Goal: Task Accomplishment & Management: Use online tool/utility

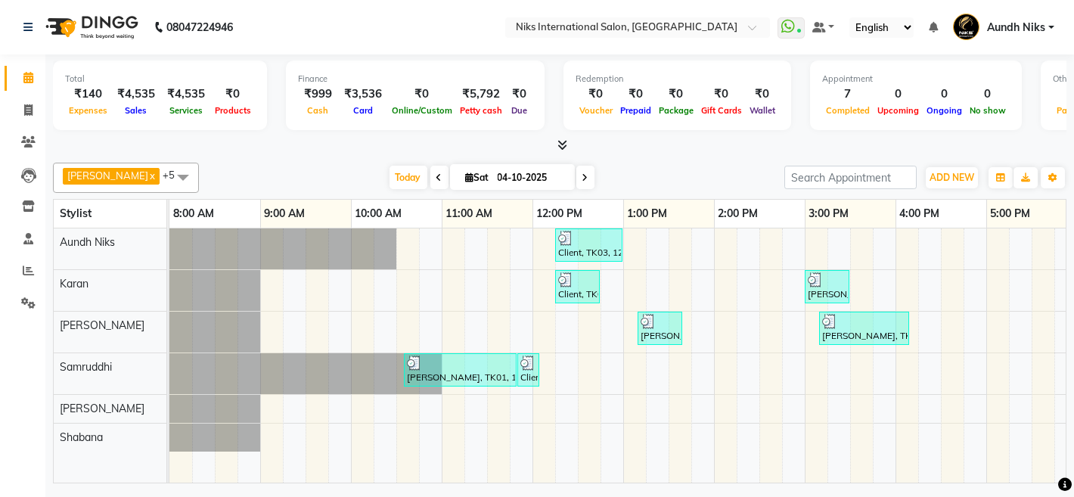
click at [493, 169] on input "04-10-2025" at bounding box center [531, 177] width 76 height 23
select select "10"
select select "2025"
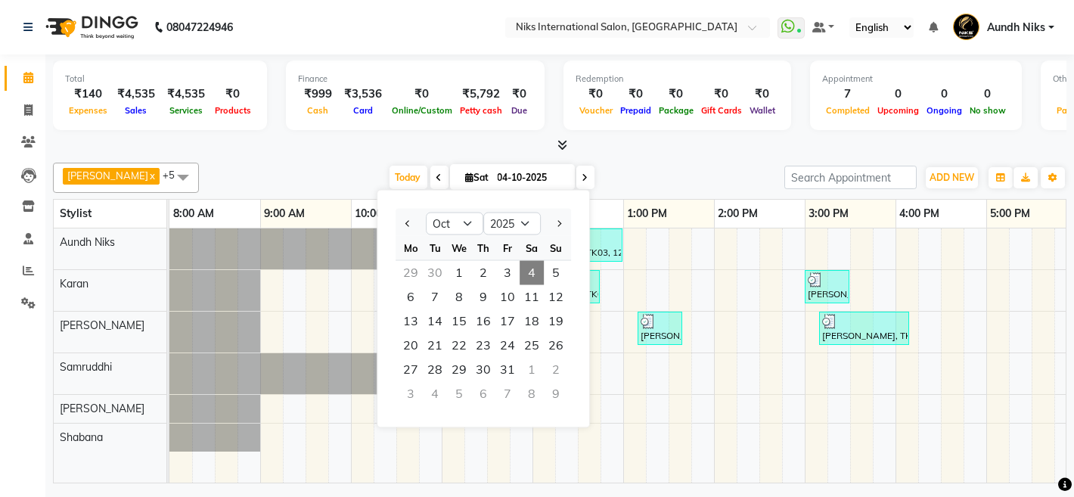
click at [577, 169] on span at bounding box center [586, 177] width 18 height 23
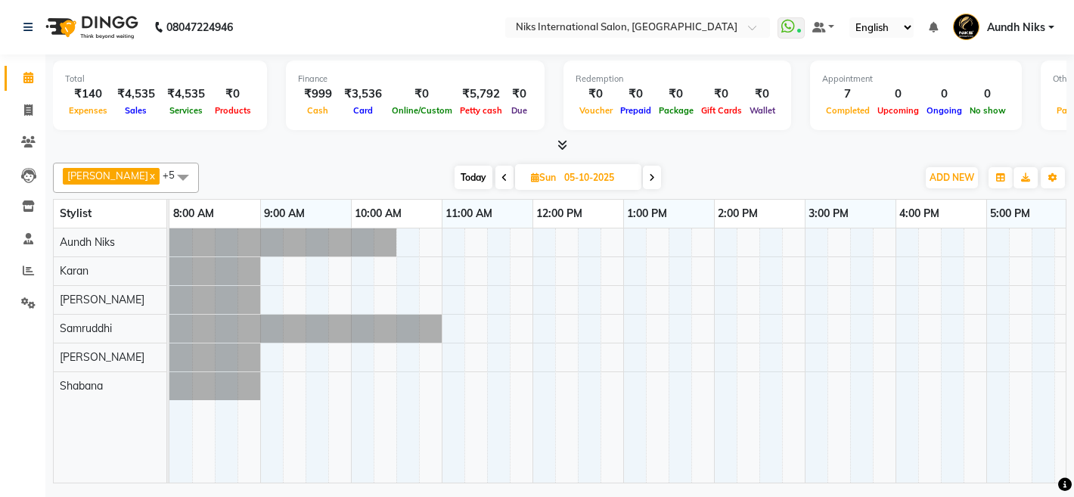
scroll to position [0, 465]
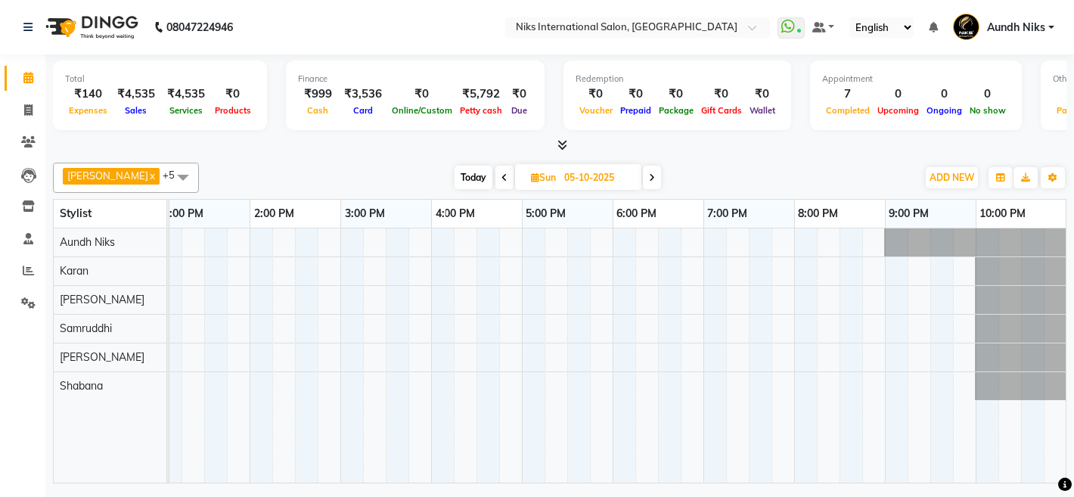
click at [643, 176] on span at bounding box center [652, 177] width 18 height 23
click at [462, 170] on span "Today" at bounding box center [473, 177] width 38 height 23
type input "04-10-2025"
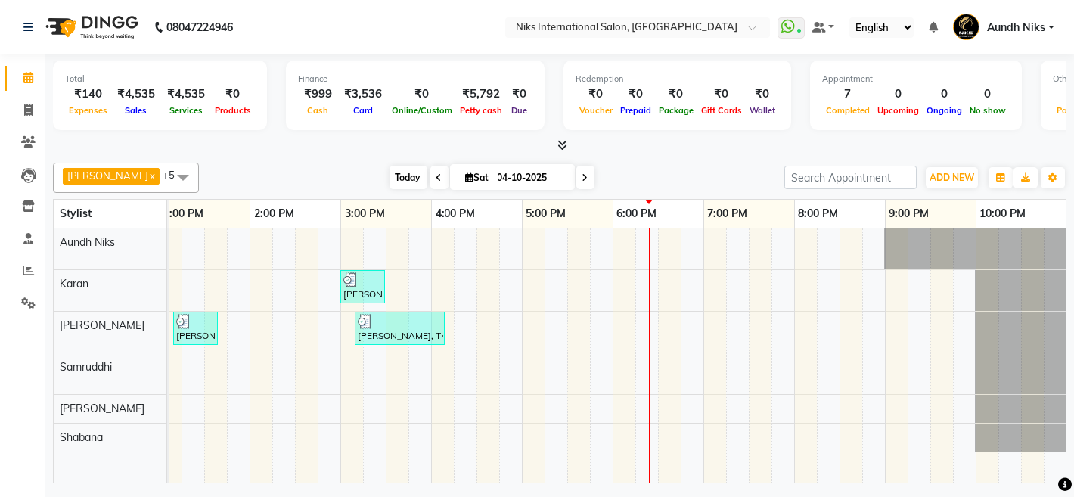
click at [390, 170] on span "Today" at bounding box center [409, 177] width 38 height 23
click at [26, 275] on icon at bounding box center [28, 270] width 11 height 11
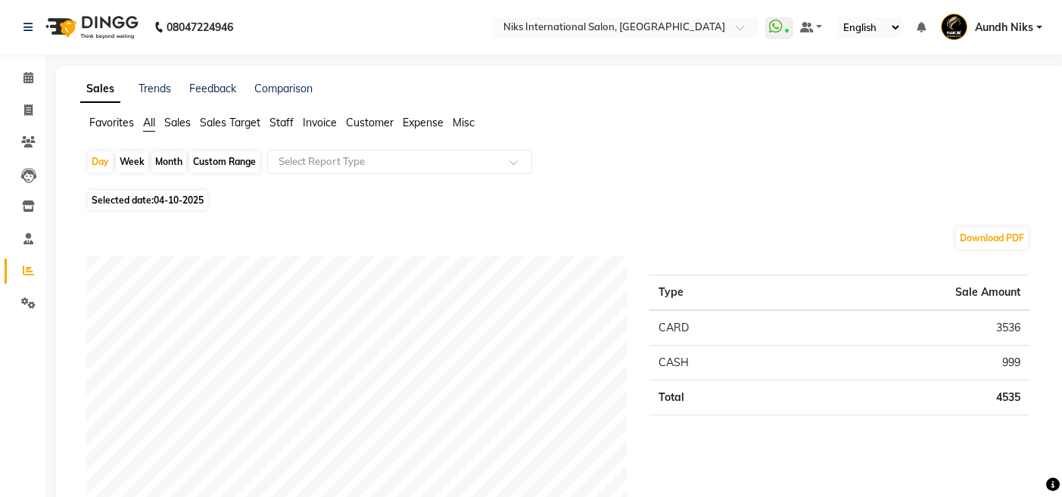
click at [175, 163] on div "Month" at bounding box center [168, 161] width 35 height 21
select select "10"
select select "2025"
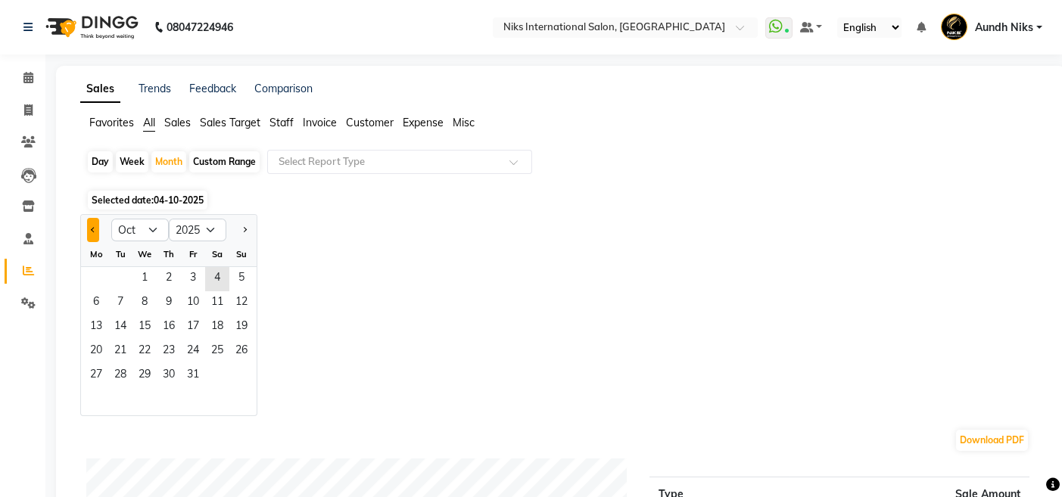
click at [97, 230] on button "Previous month" at bounding box center [93, 230] width 12 height 24
select select "9"
click at [226, 342] on span "27" at bounding box center [217, 352] width 24 height 24
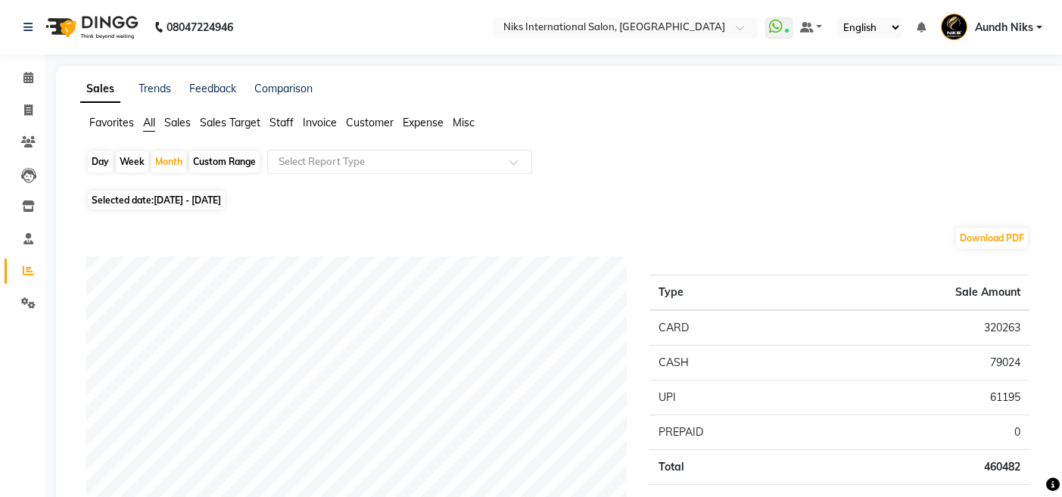
click at [276, 120] on span "Staff" at bounding box center [281, 123] width 24 height 14
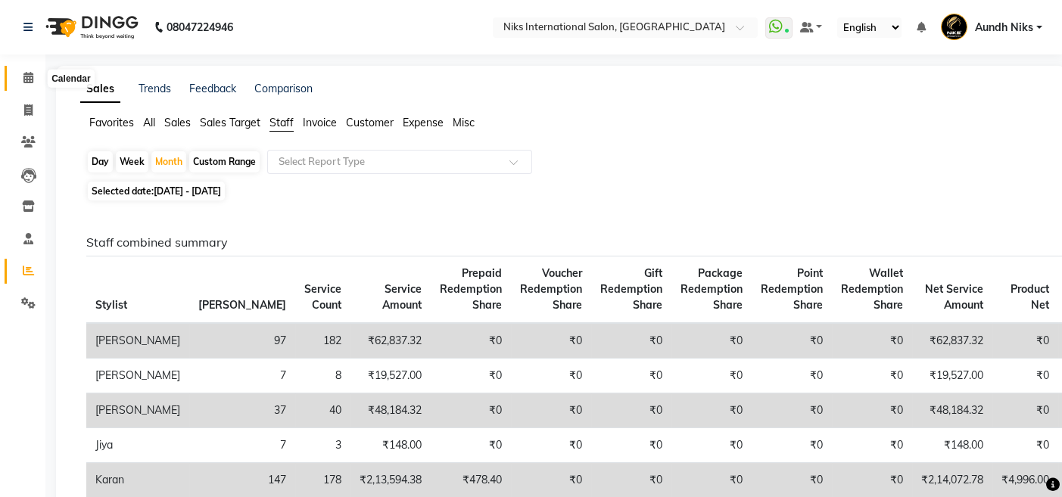
click at [31, 73] on icon at bounding box center [28, 77] width 10 height 11
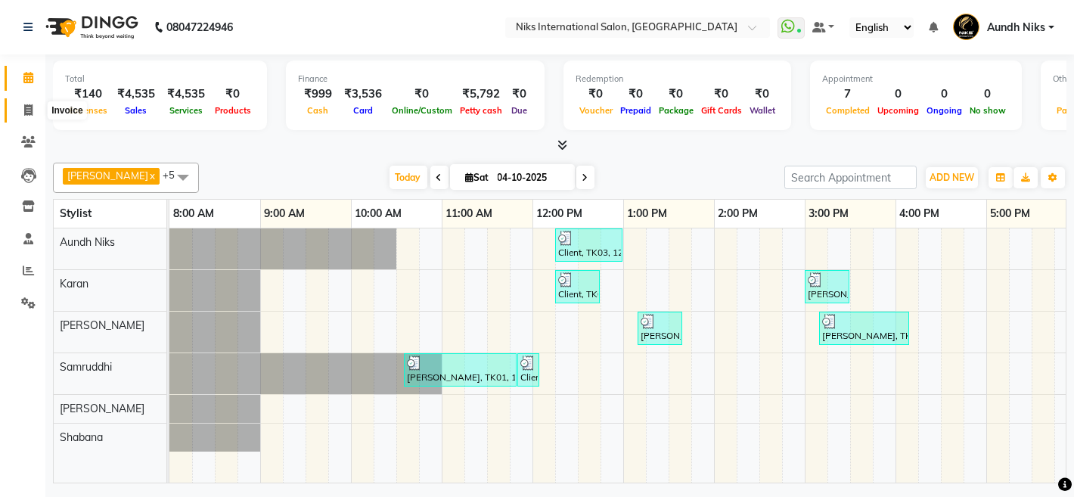
click at [29, 104] on icon at bounding box center [28, 109] width 8 height 11
select select "service"
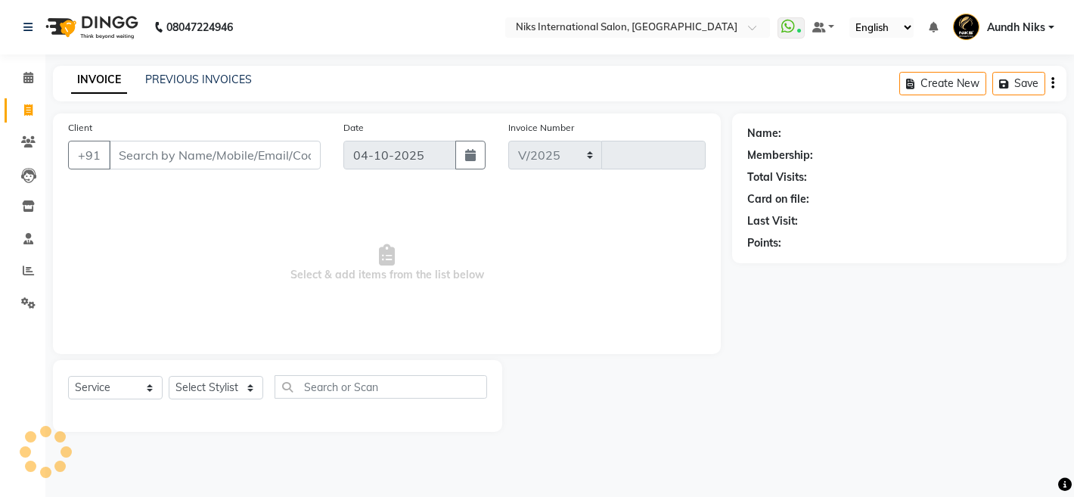
select select "6"
type input "2336"
click at [250, 386] on select "Select Stylist [PERSON_NAME] Aundh Niks [PERSON_NAME] Jiya [PERSON_NAME] Mahhi …" at bounding box center [216, 387] width 95 height 23
select select "17526"
click at [169, 376] on select "Select Stylist [PERSON_NAME] Aundh Niks [PERSON_NAME] Jiya [PERSON_NAME] Mahhi …" at bounding box center [216, 387] width 95 height 23
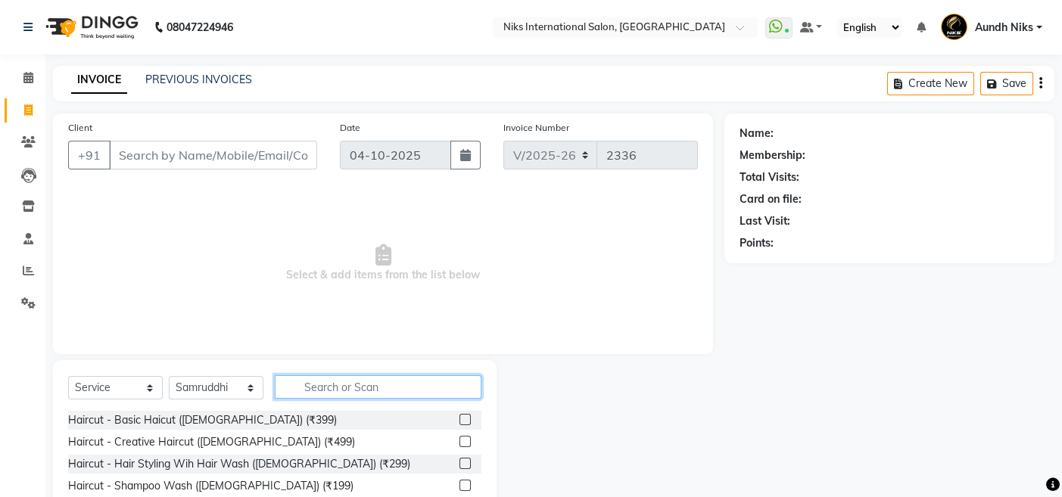
click at [352, 393] on input "text" at bounding box center [378, 386] width 207 height 23
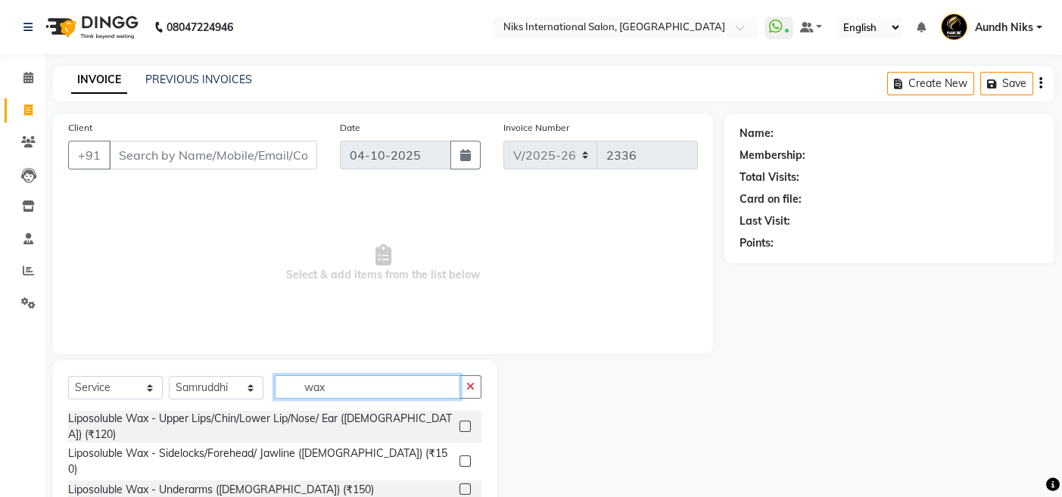
type input "wax"
click at [459, 421] on label at bounding box center [464, 426] width 11 height 11
click at [459, 422] on input "checkbox" at bounding box center [464, 427] width 10 height 10
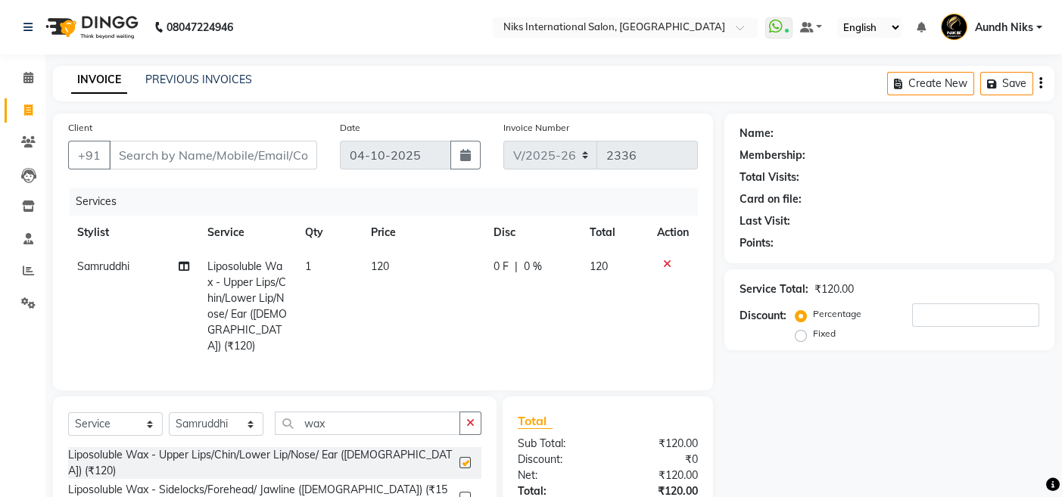
checkbox input "false"
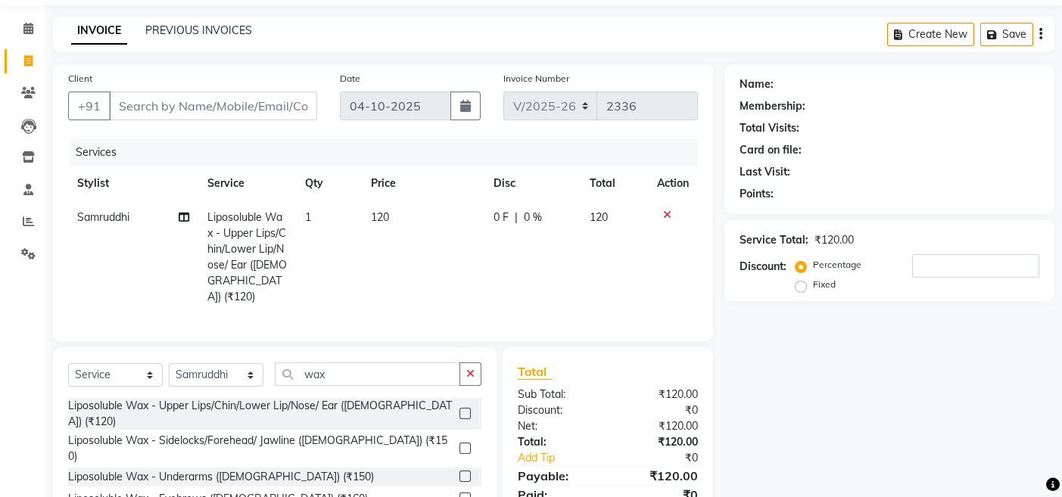
scroll to position [73, 0]
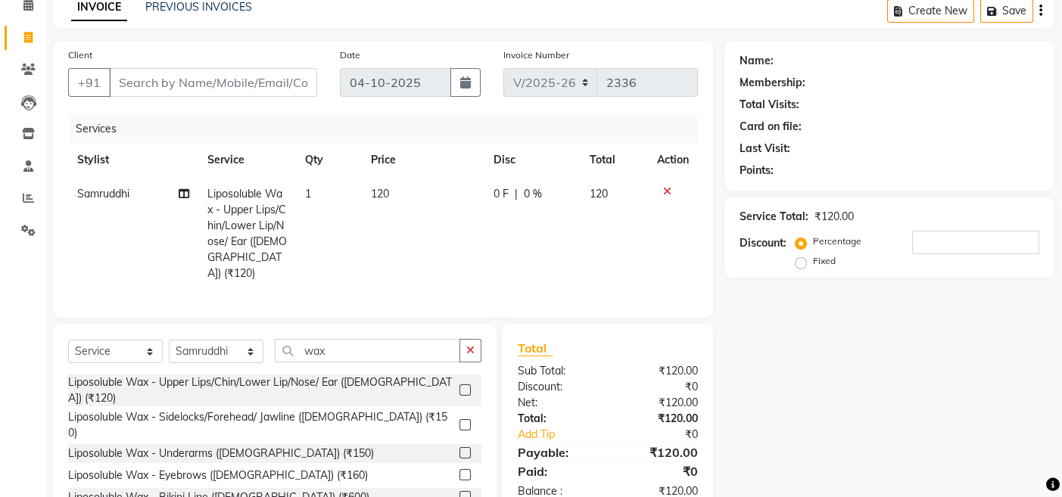
click at [459, 447] on label at bounding box center [464, 452] width 11 height 11
click at [459, 449] on input "checkbox" at bounding box center [464, 454] width 10 height 10
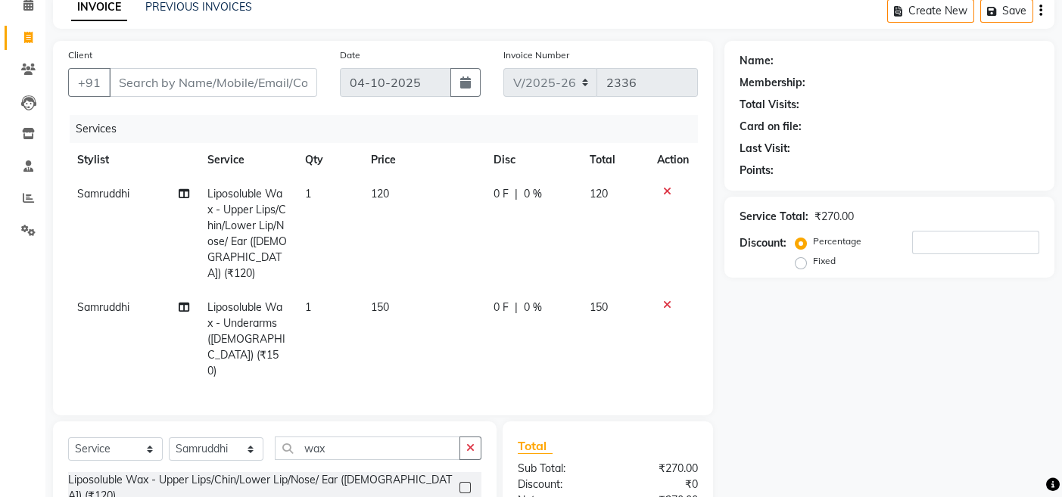
checkbox input "false"
click at [417, 291] on td "150" at bounding box center [423, 340] width 123 height 98
select select "17526"
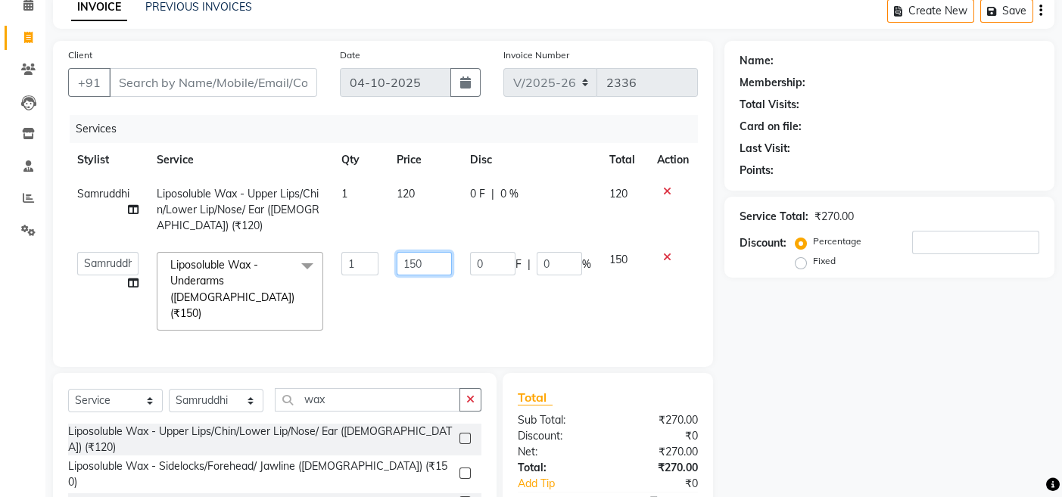
click at [428, 257] on input "150" at bounding box center [423, 263] width 55 height 23
type input "1"
type input "200"
click at [794, 337] on div "Name: Membership: Total Visits: Card on file: Last Visit: Points: Service Total…" at bounding box center [894, 318] width 341 height 555
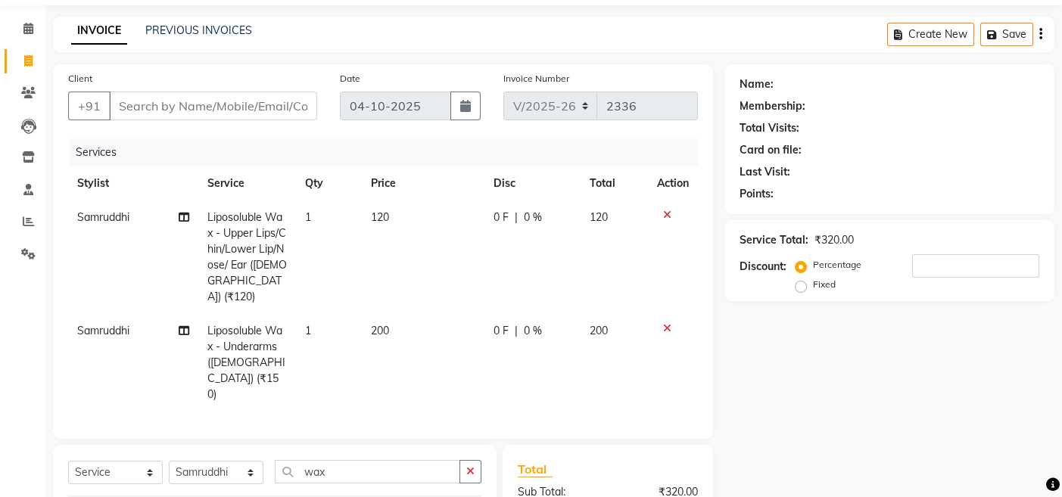
scroll to position [50, 0]
click at [267, 100] on input "Client" at bounding box center [213, 105] width 208 height 29
click at [233, 102] on input "Client" at bounding box center [213, 105] width 208 height 29
type input "6"
type input "0"
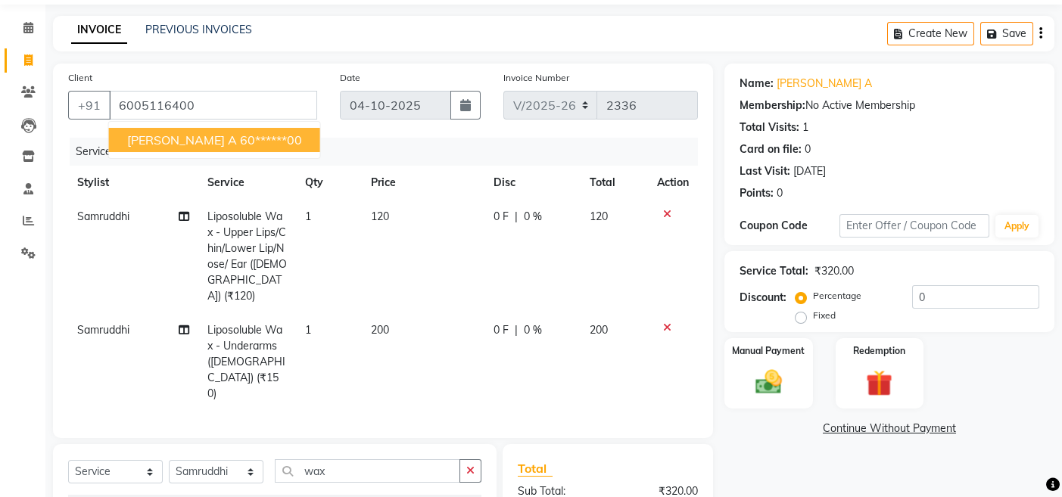
click at [240, 137] on ngb-highlight "60******00" at bounding box center [271, 139] width 62 height 15
type input "60******00"
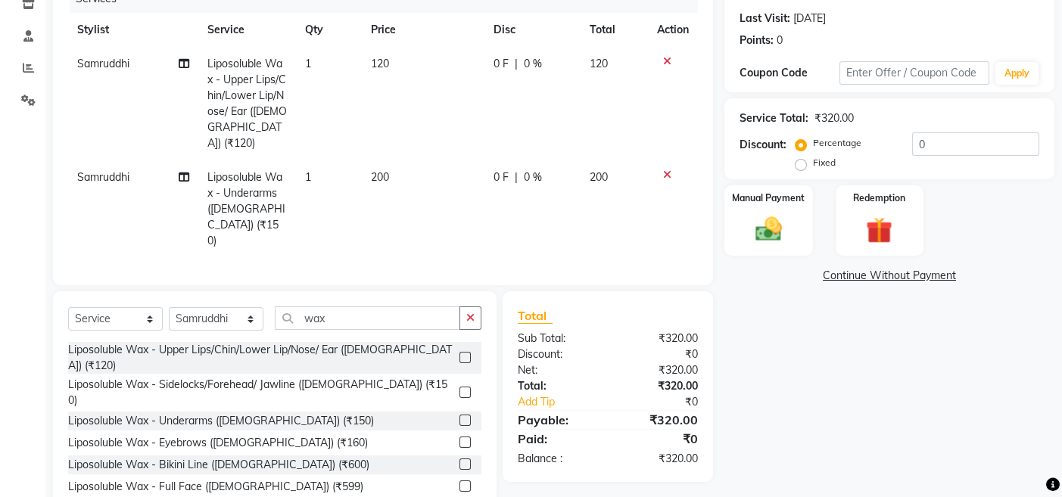
scroll to position [202, 0]
click at [745, 225] on img at bounding box center [767, 230] width 45 height 32
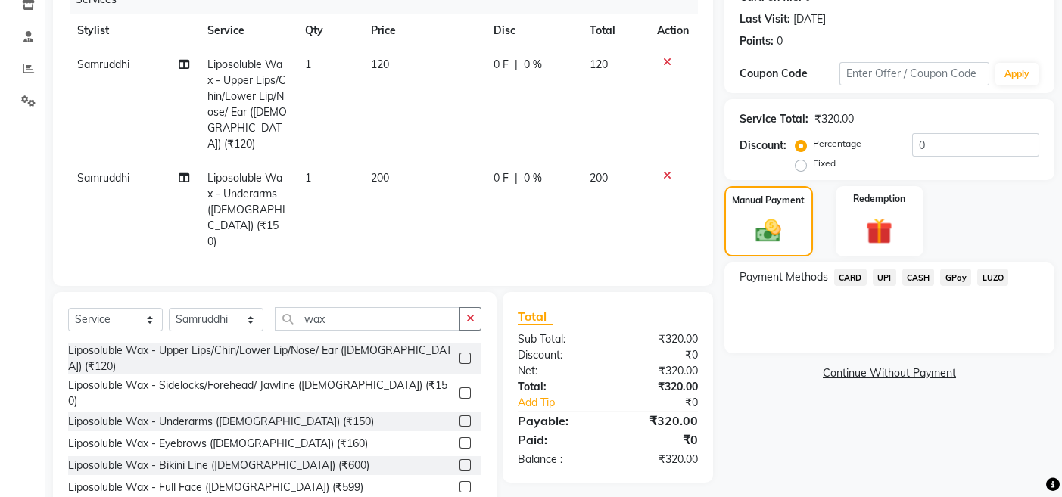
click at [847, 275] on span "CARD" at bounding box center [850, 277] width 33 height 17
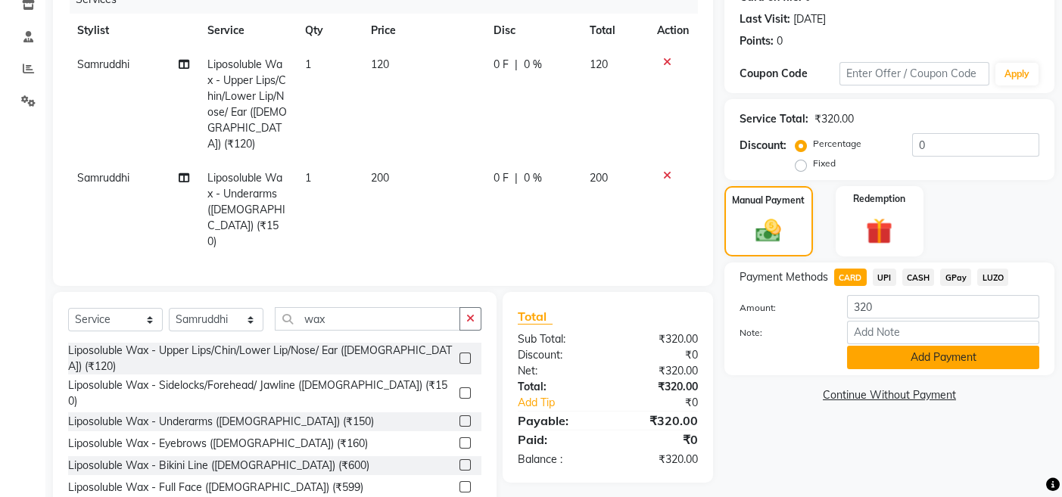
click at [909, 356] on button "Add Payment" at bounding box center [943, 357] width 192 height 23
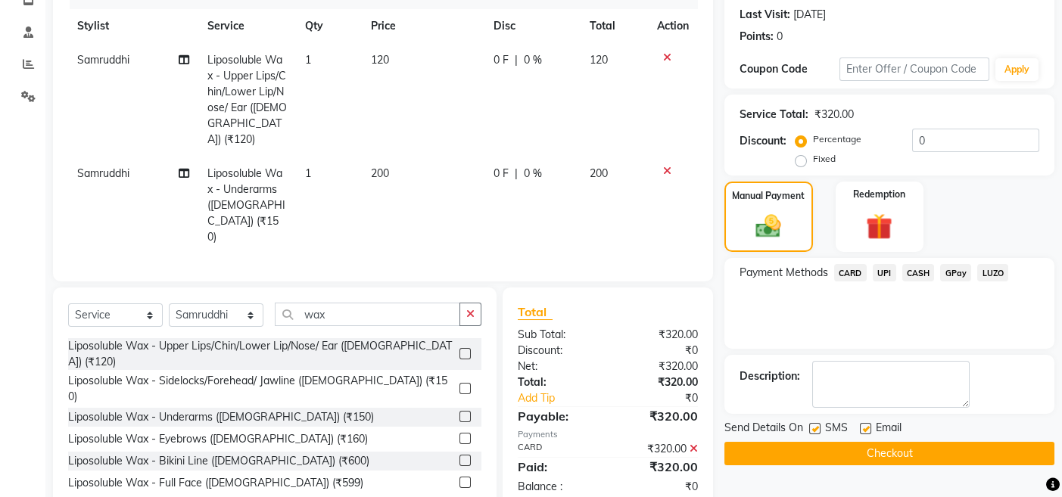
scroll to position [207, 0]
click at [739, 449] on button "Checkout" at bounding box center [889, 452] width 330 height 23
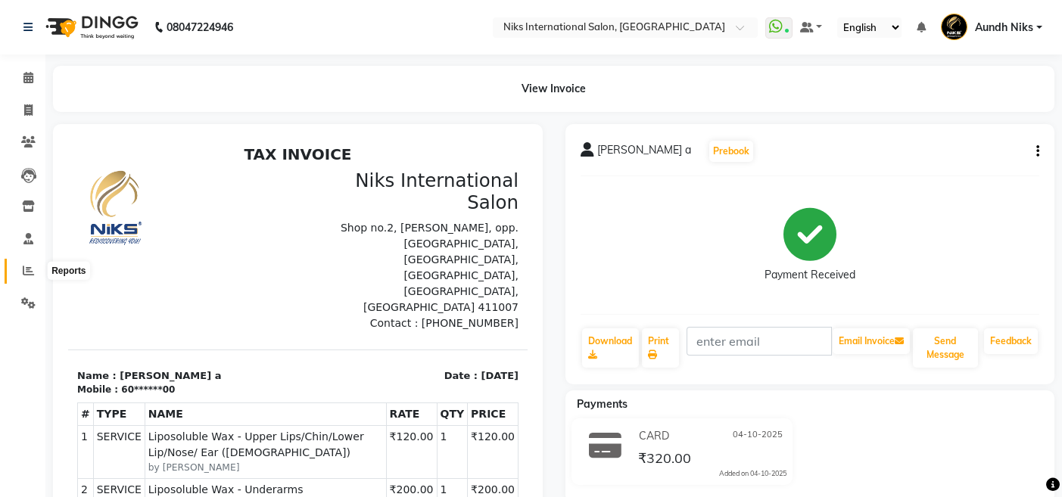
click at [26, 265] on icon at bounding box center [28, 270] width 11 height 11
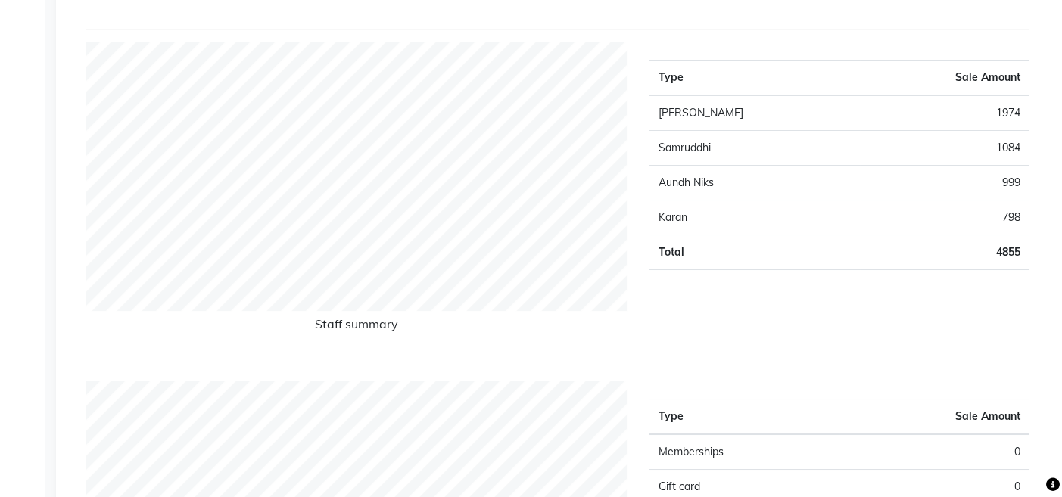
scroll to position [577, 0]
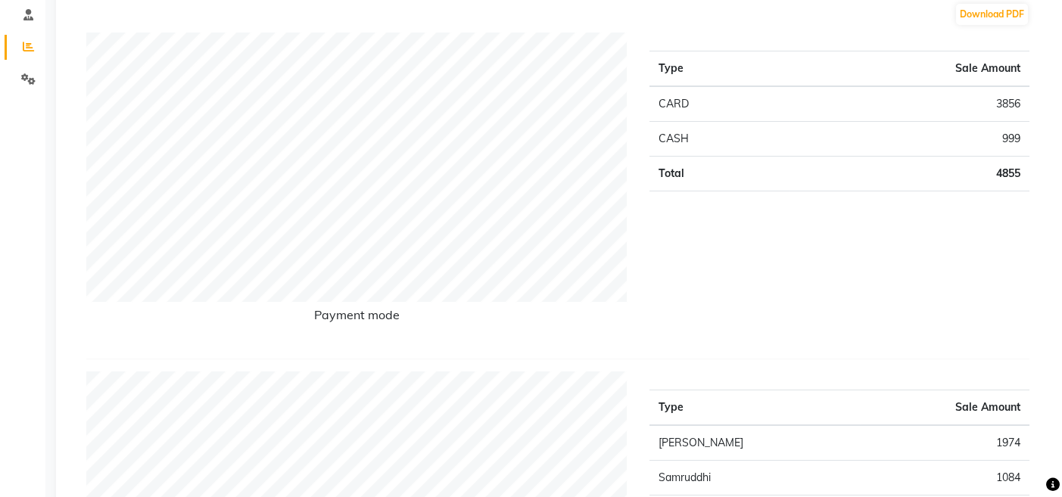
click at [190, 270] on div "Payment mode" at bounding box center [356, 190] width 563 height 314
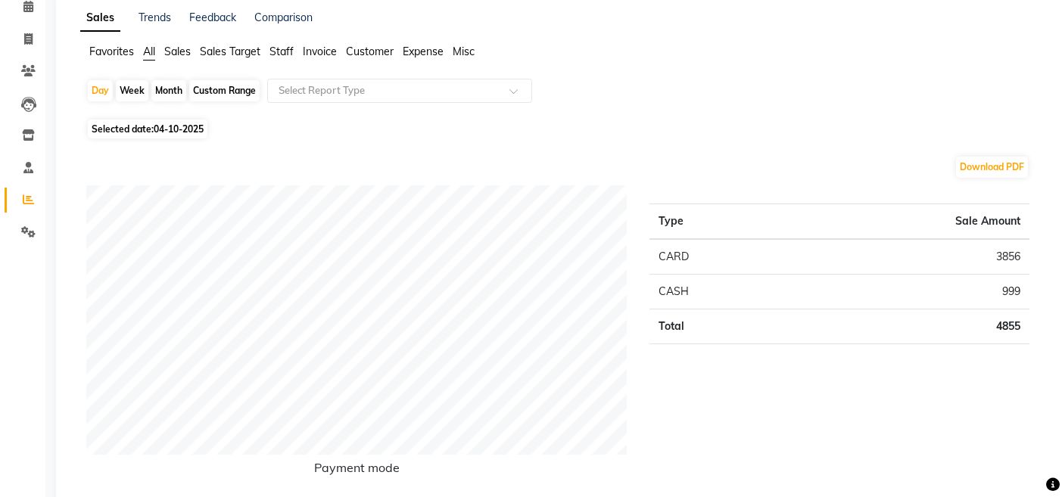
scroll to position [0, 0]
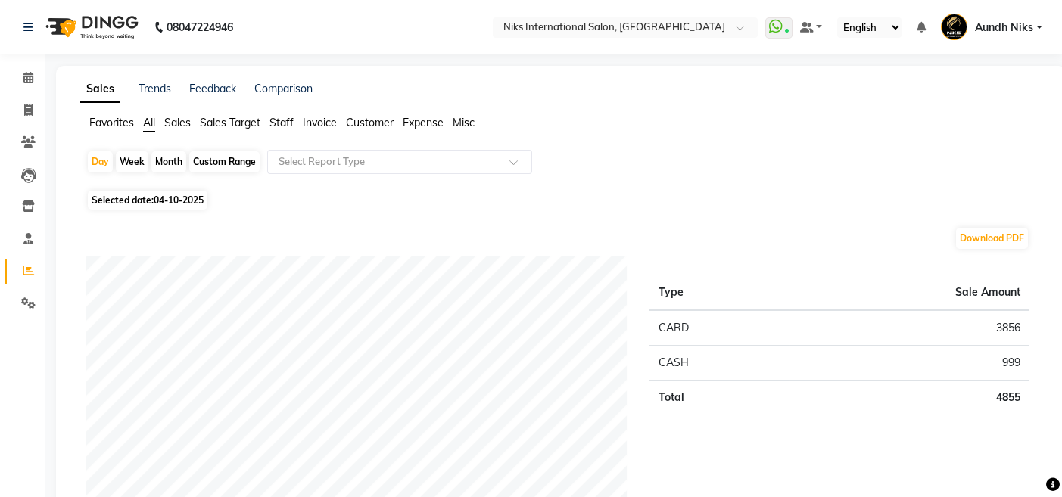
click at [162, 197] on span "04-10-2025" at bounding box center [179, 199] width 50 height 11
select select "10"
select select "2025"
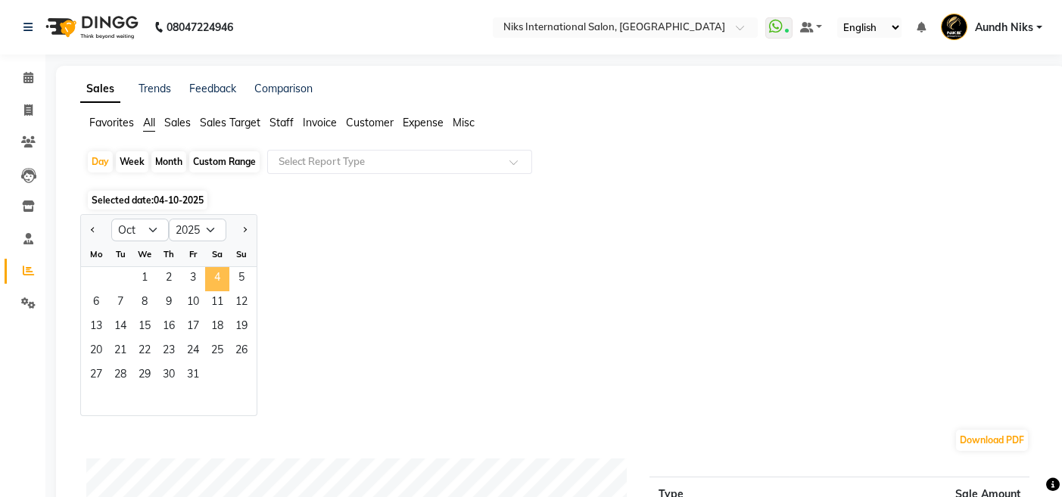
click at [220, 271] on span "4" at bounding box center [217, 279] width 24 height 24
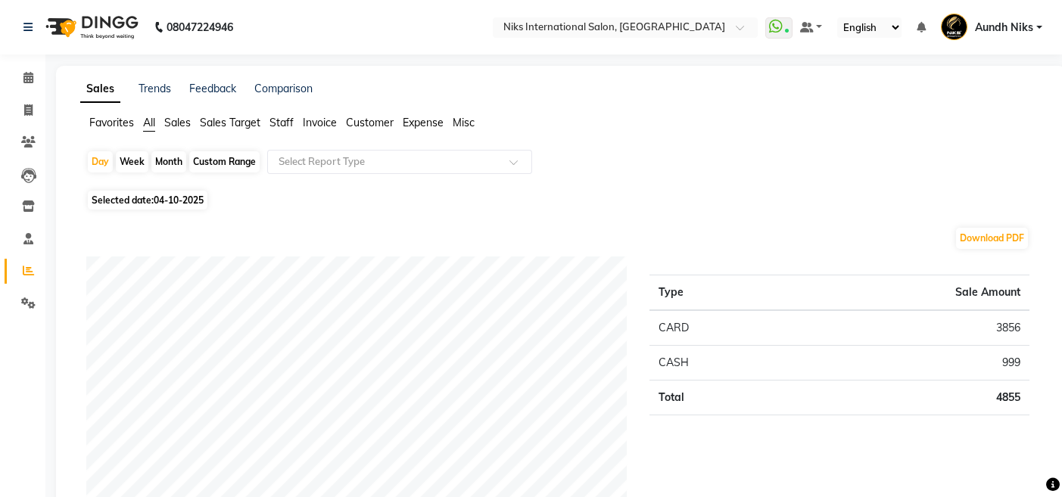
click at [281, 124] on span "Staff" at bounding box center [281, 123] width 24 height 14
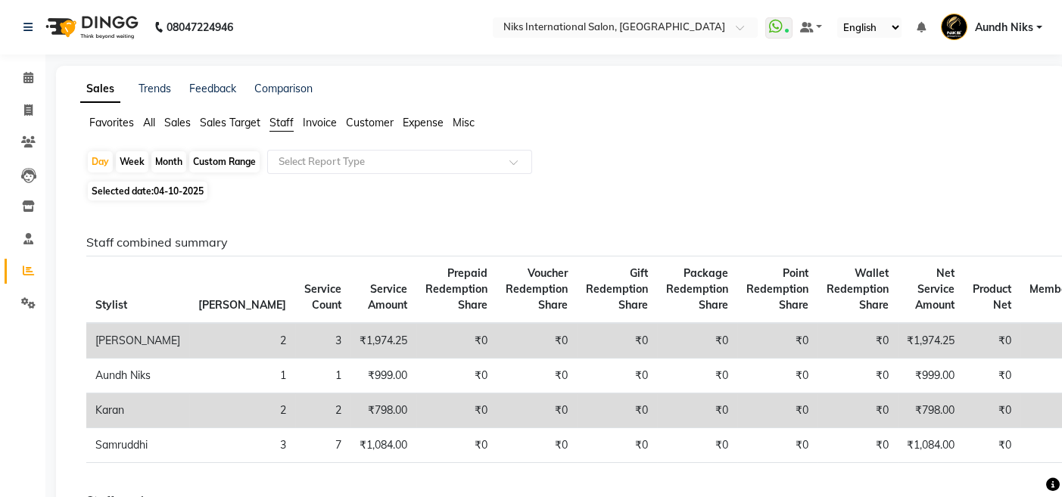
click at [172, 160] on div "Month" at bounding box center [168, 161] width 35 height 21
select select "10"
select select "2025"
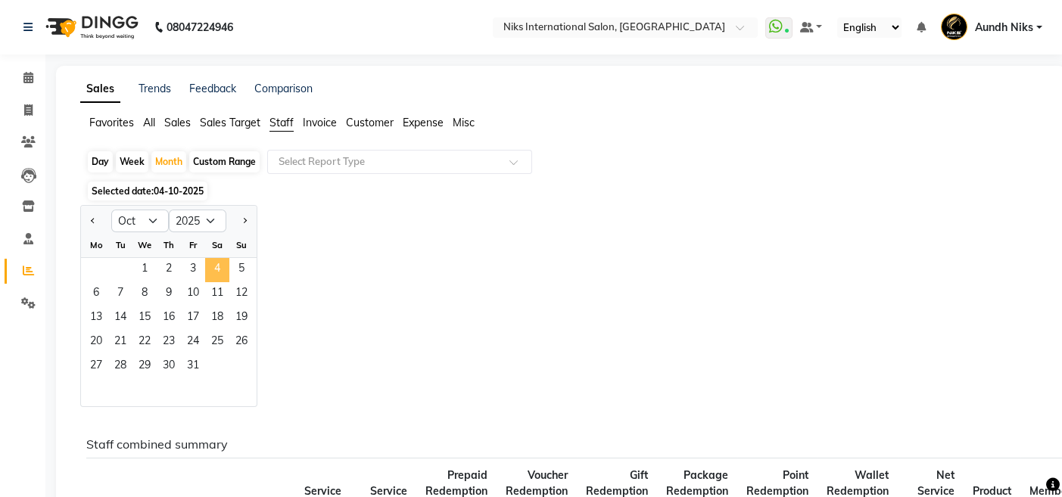
click at [210, 274] on span "4" at bounding box center [217, 270] width 24 height 24
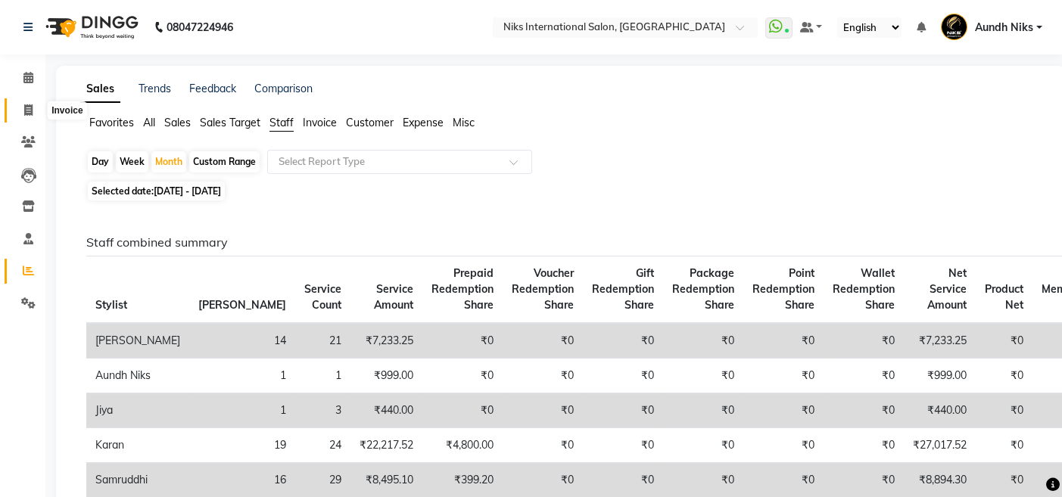
click at [28, 111] on icon at bounding box center [28, 109] width 8 height 11
select select "service"
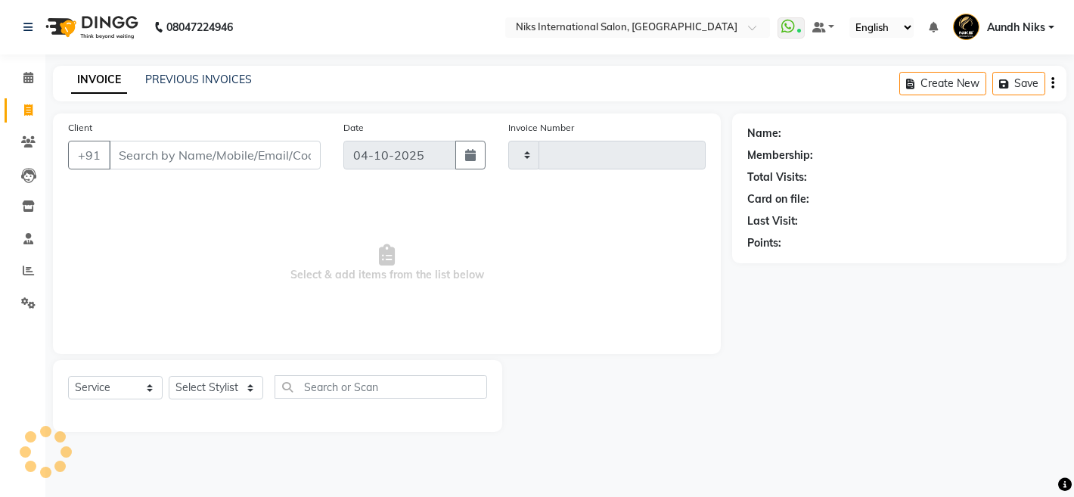
type input "2337"
select select "6"
click at [30, 271] on icon at bounding box center [28, 270] width 11 height 11
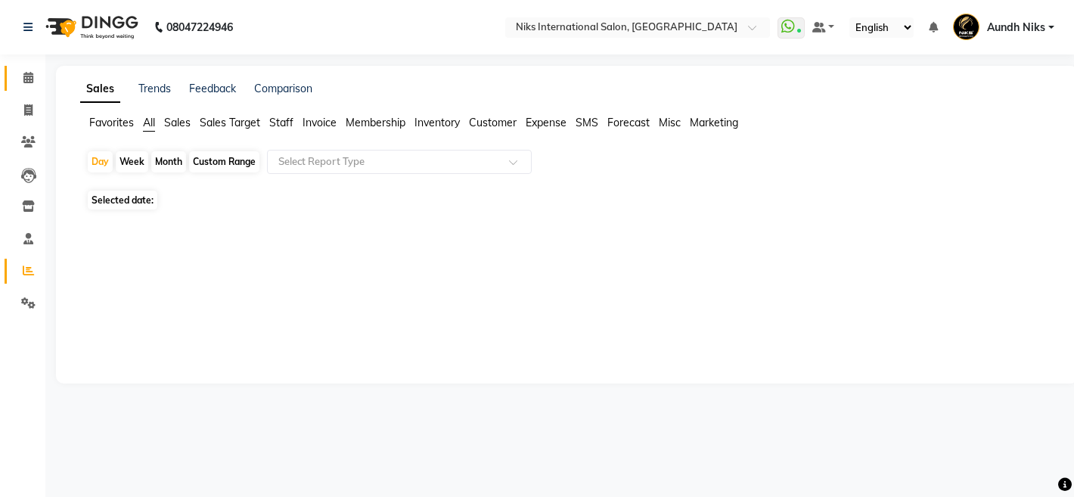
click at [26, 73] on icon at bounding box center [28, 77] width 10 height 11
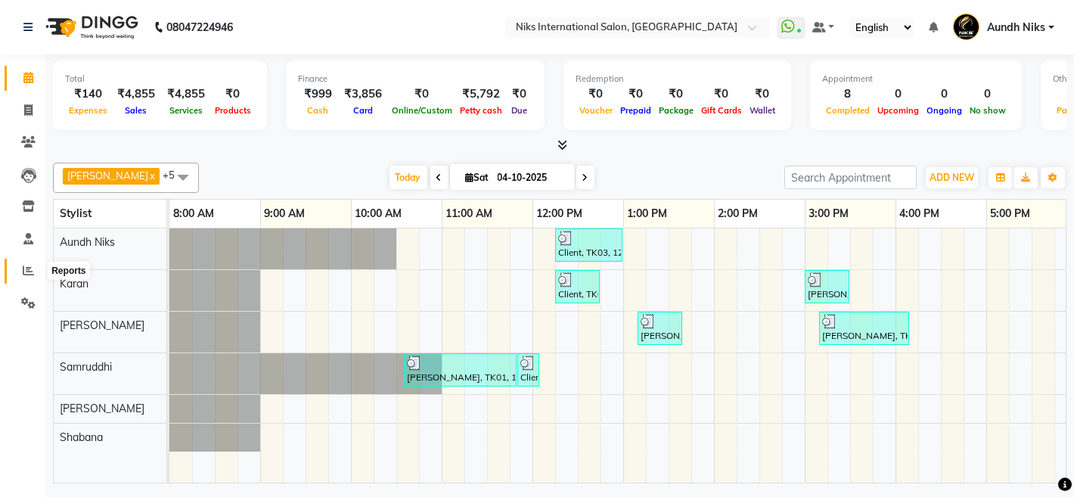
click at [27, 267] on icon at bounding box center [28, 270] width 11 height 11
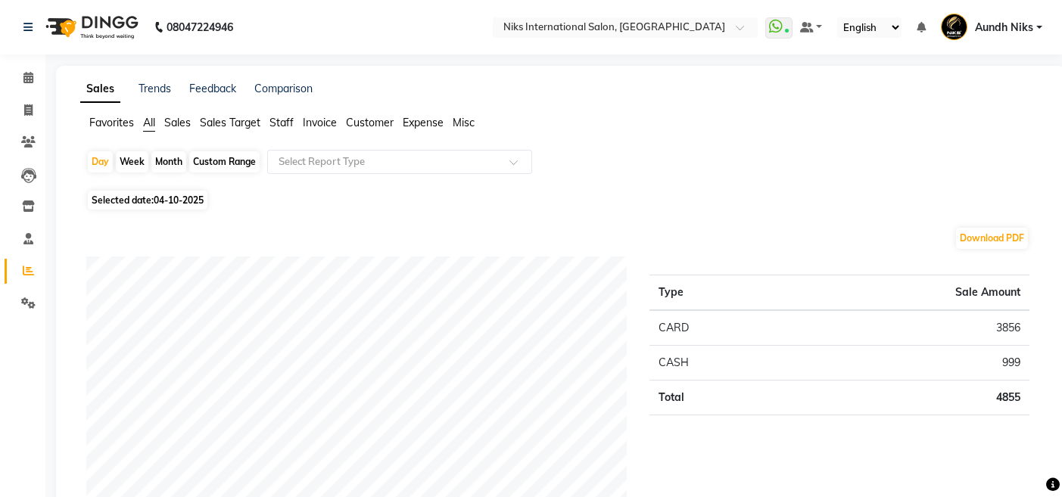
click at [166, 160] on div "Month" at bounding box center [168, 161] width 35 height 21
select select "10"
select select "2025"
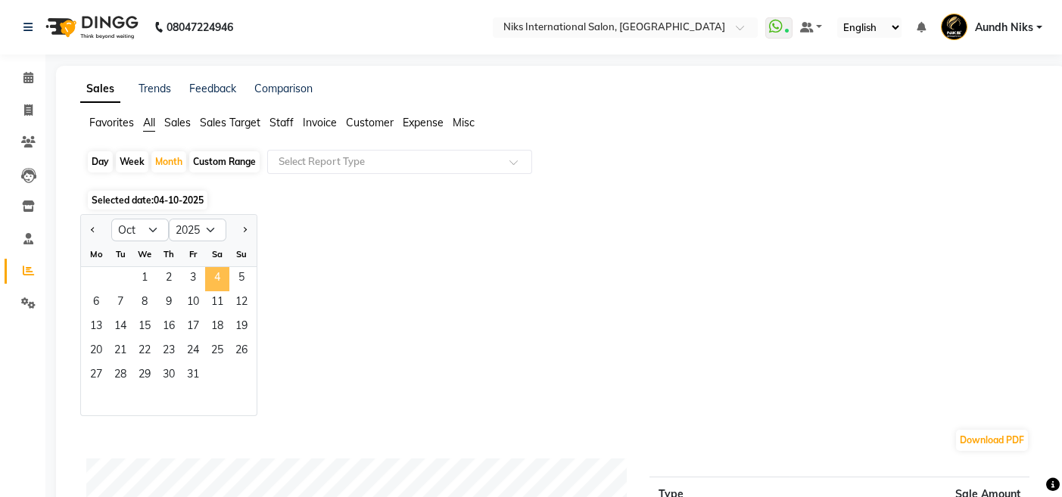
click at [213, 278] on span "4" at bounding box center [217, 279] width 24 height 24
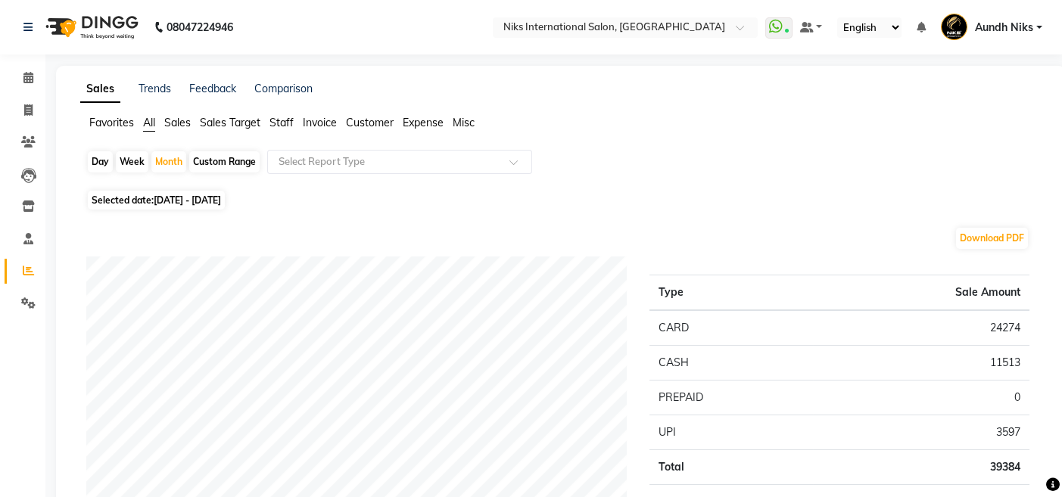
click at [278, 120] on span "Staff" at bounding box center [281, 123] width 24 height 14
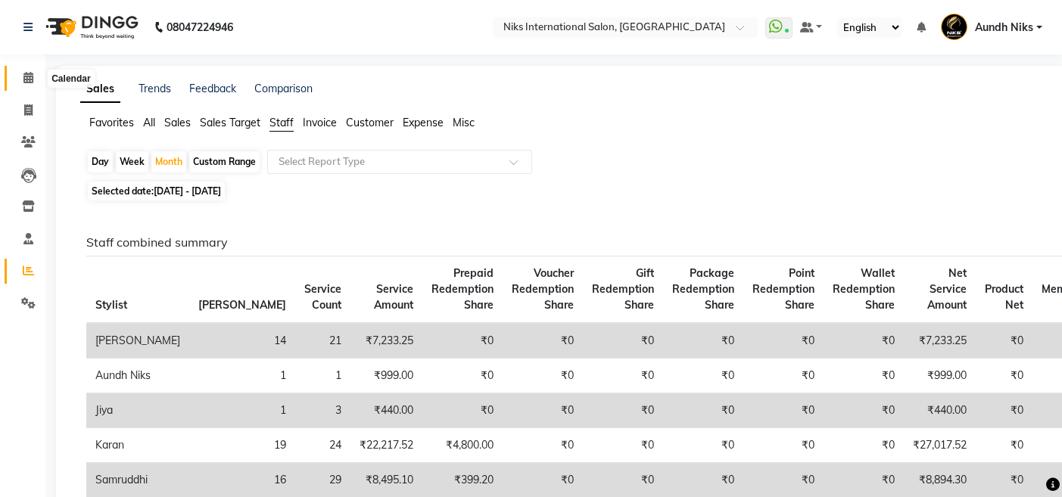
click at [21, 76] on span at bounding box center [28, 78] width 26 height 17
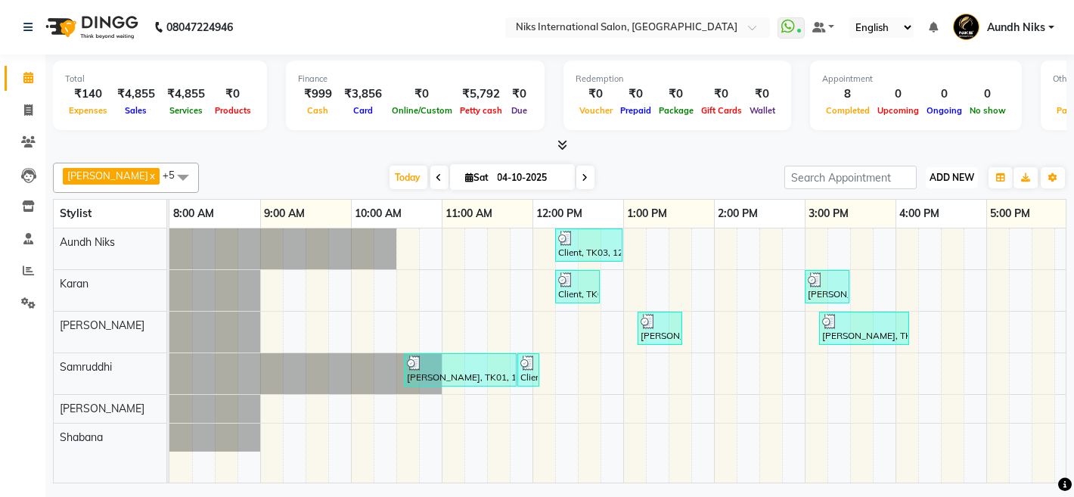
click at [945, 172] on span "ADD NEW" at bounding box center [952, 177] width 45 height 11
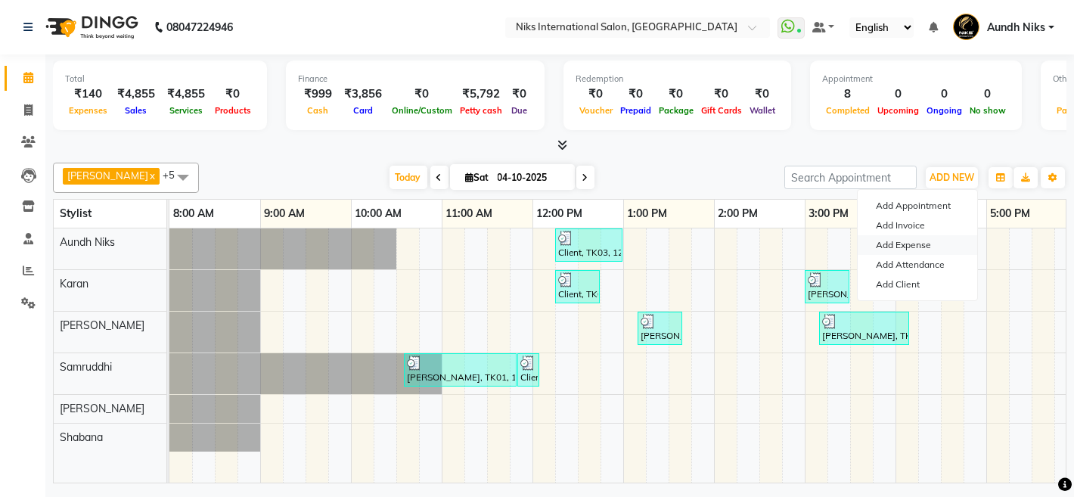
click at [916, 238] on link "Add Expense" at bounding box center [918, 245] width 120 height 20
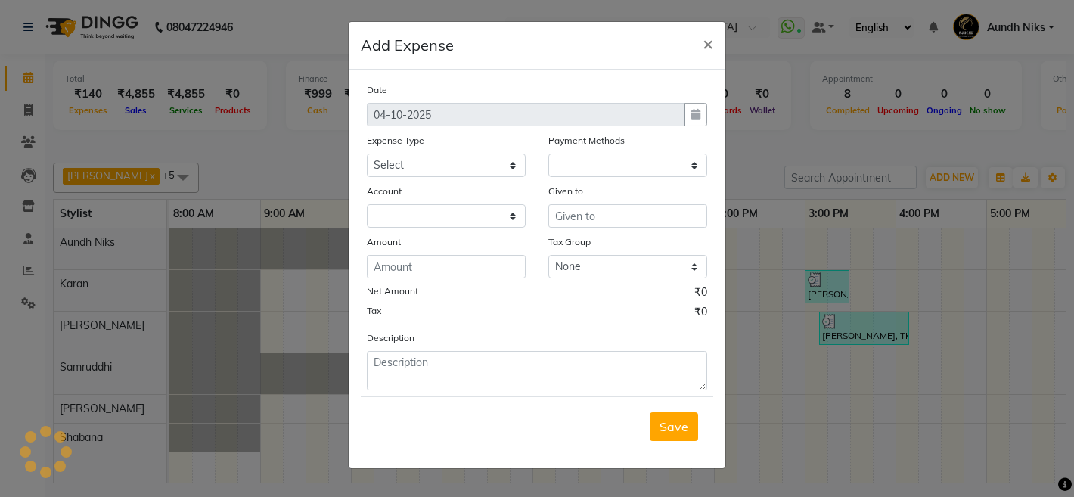
select select "1"
select select "2290"
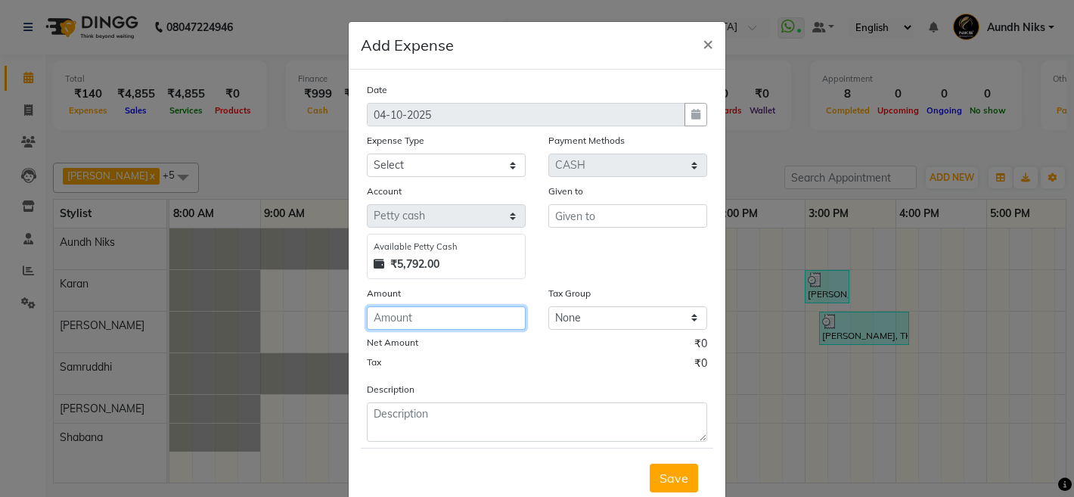
click at [475, 311] on input "number" at bounding box center [446, 317] width 159 height 23
type input "90"
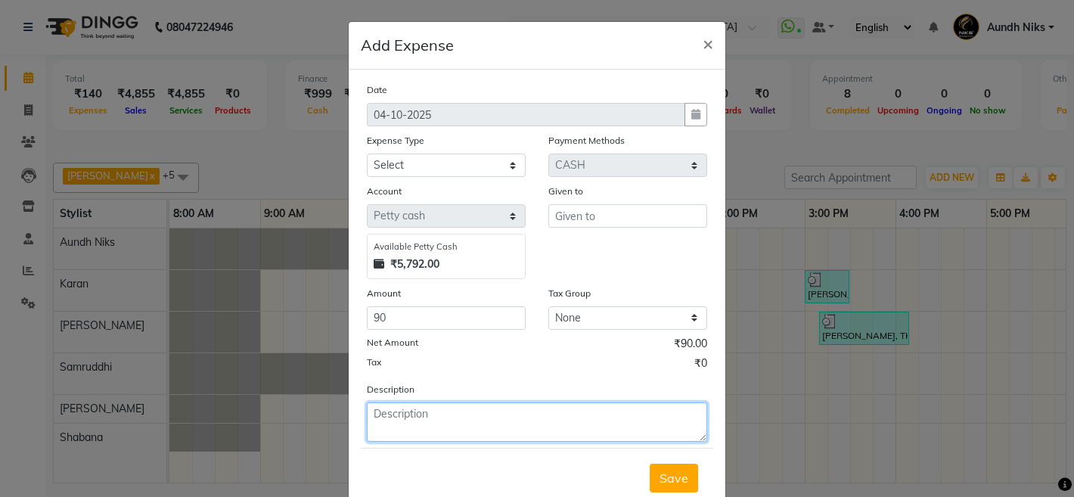
click at [430, 426] on textarea at bounding box center [537, 422] width 340 height 39
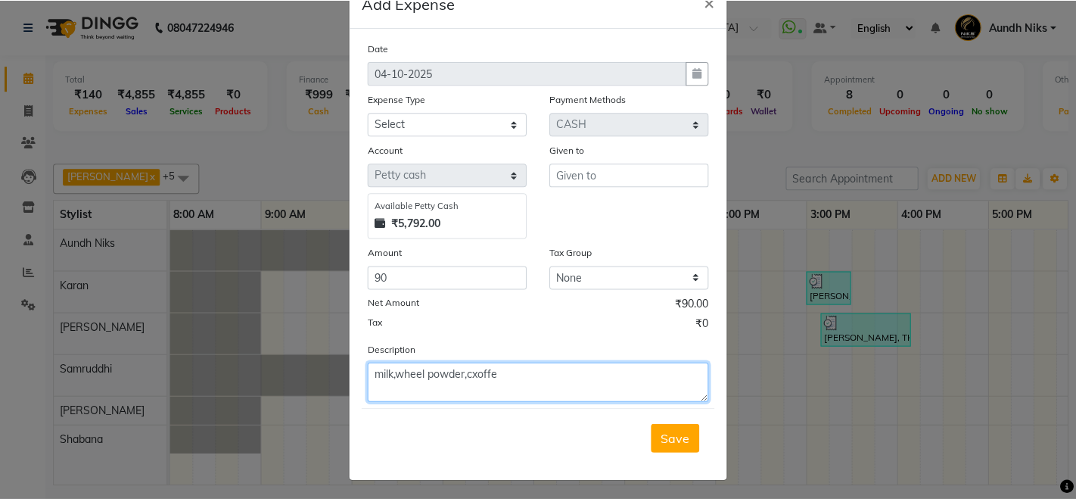
scroll to position [43, 0]
type textarea "milk,wheel powder,cxoffe"
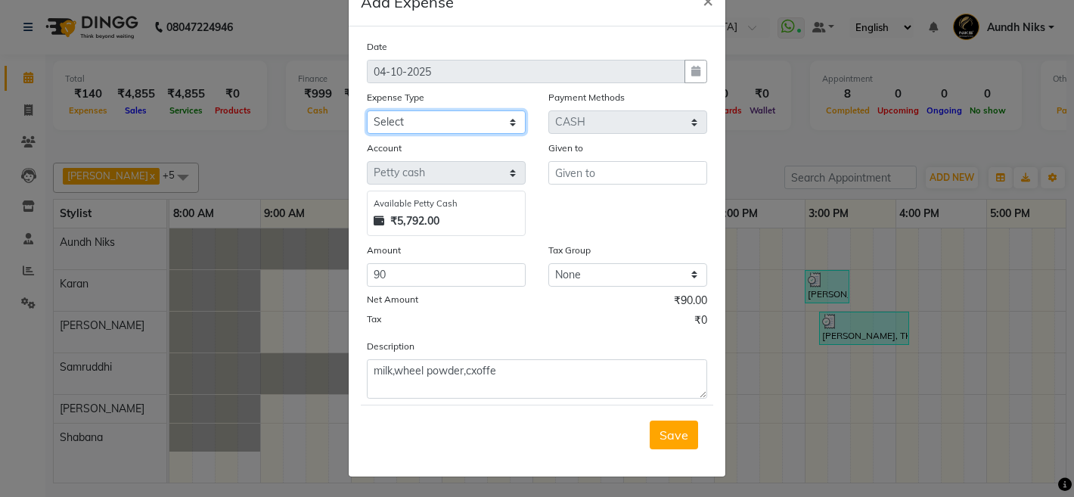
click at [503, 123] on select "Select Cash transfer to hub Client Snacks Donation Equipment Maintenance Miscel…" at bounding box center [446, 121] width 159 height 23
select select "954"
click at [367, 110] on select "Select Cash transfer to hub Client Snacks Donation Equipment Maintenance Miscel…" at bounding box center [446, 121] width 159 height 23
click at [668, 437] on span "Save" at bounding box center [674, 434] width 29 height 15
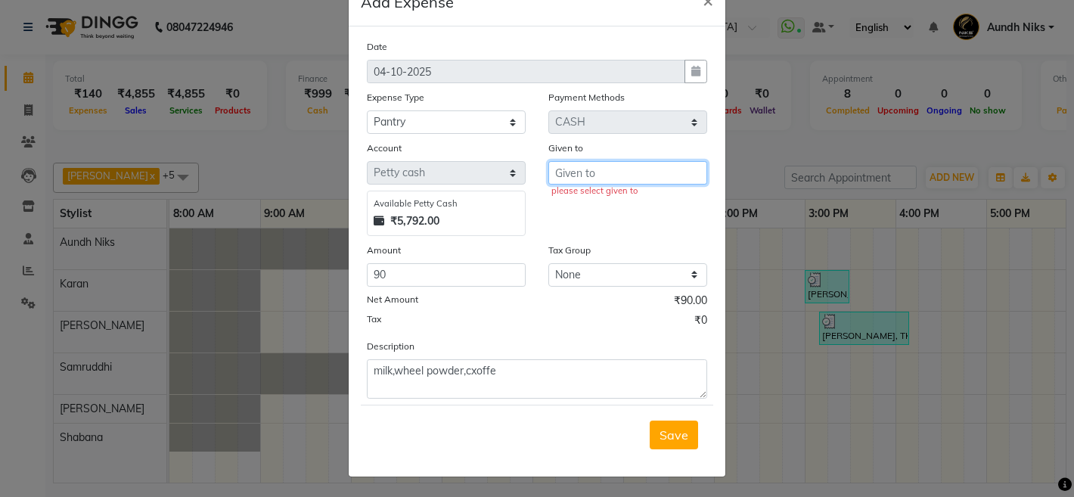
click at [656, 175] on input "text" at bounding box center [628, 172] width 159 height 23
type input ".."
click at [672, 430] on span "Save" at bounding box center [674, 434] width 29 height 15
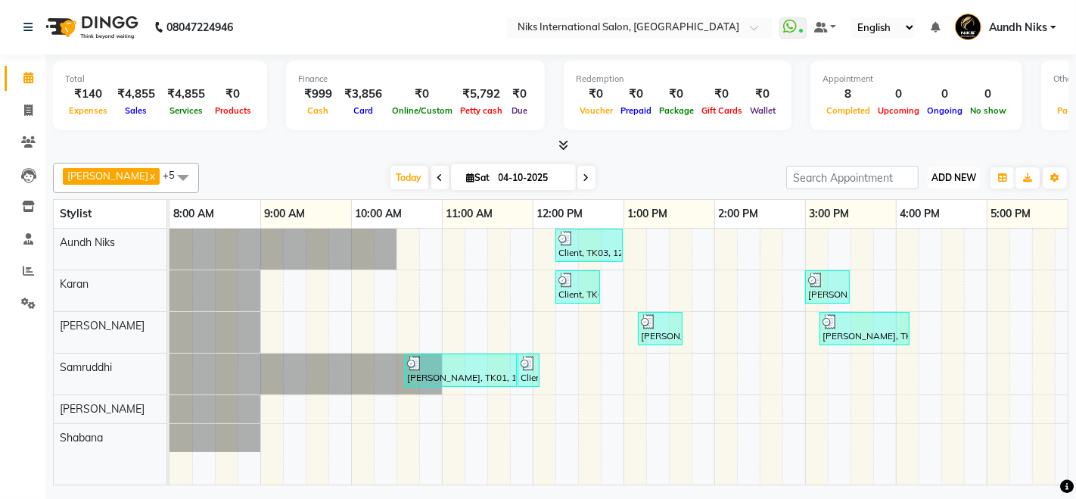
click at [965, 181] on span "ADD NEW" at bounding box center [953, 177] width 45 height 11
